Goal: Check status: Check status

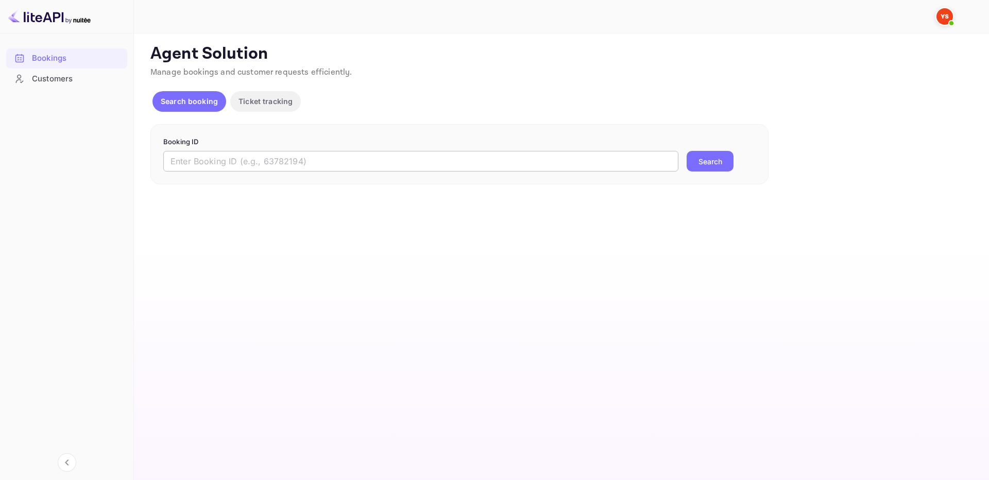
click at [644, 151] on input "text" at bounding box center [420, 161] width 515 height 21
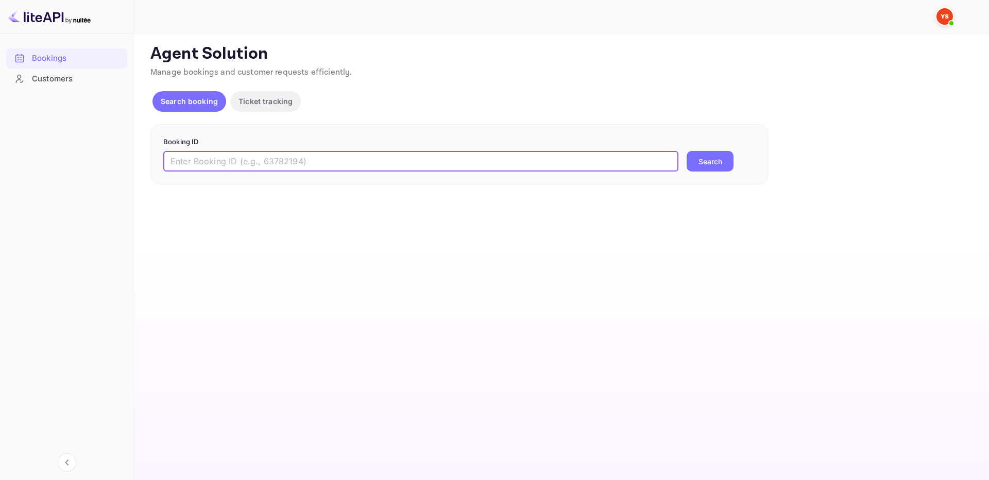
click at [651, 158] on input "text" at bounding box center [420, 161] width 515 height 21
type input "9745933"
click at [702, 158] on button "Search" at bounding box center [710, 161] width 47 height 21
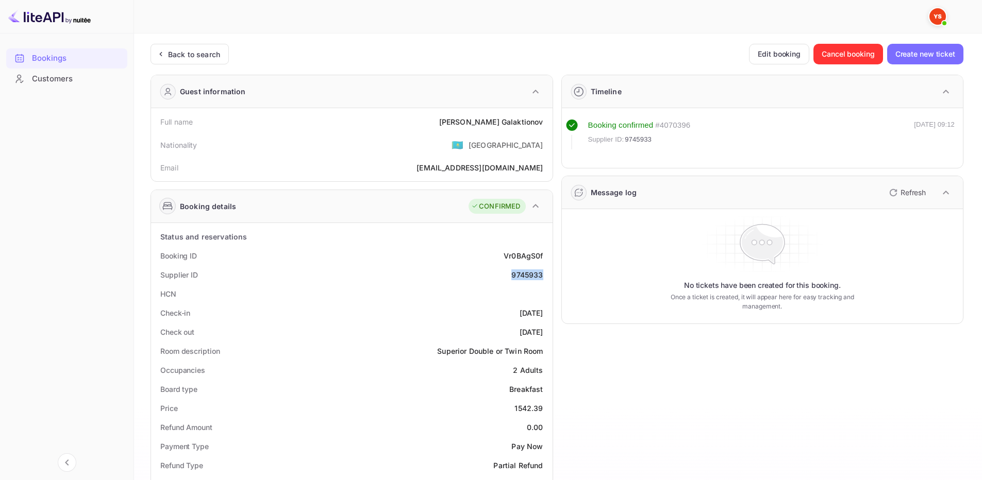
drag, startPoint x: 512, startPoint y: 275, endPoint x: 547, endPoint y: 275, distance: 35.0
copy div "9745933"
drag, startPoint x: 473, startPoint y: 120, endPoint x: 546, endPoint y: 124, distance: 73.3
click at [546, 124] on div "Full name [PERSON_NAME]" at bounding box center [351, 121] width 393 height 19
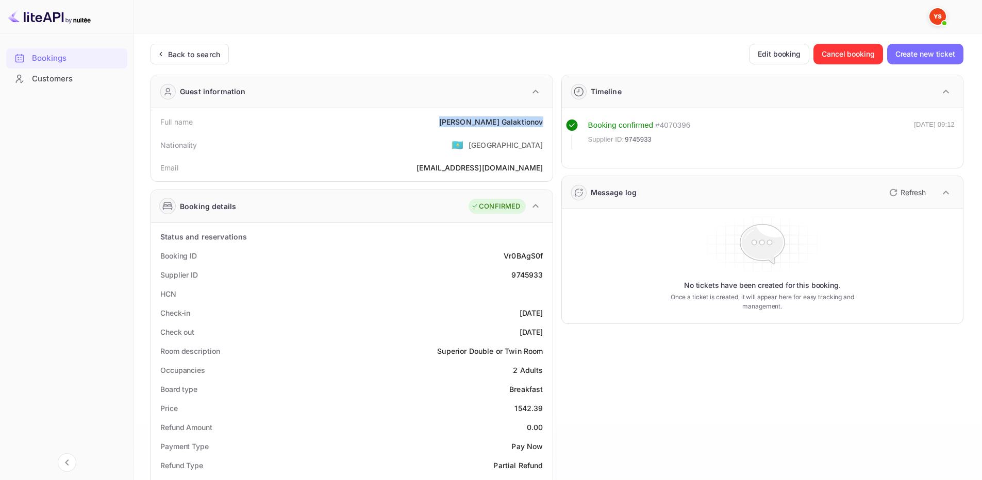
copy div "[PERSON_NAME]"
drag, startPoint x: 513, startPoint y: 408, endPoint x: 545, endPoint y: 403, distance: 32.4
click at [545, 403] on div "Price 1542.39" at bounding box center [351, 408] width 393 height 19
copy div "1542.39"
